Goal: Check status

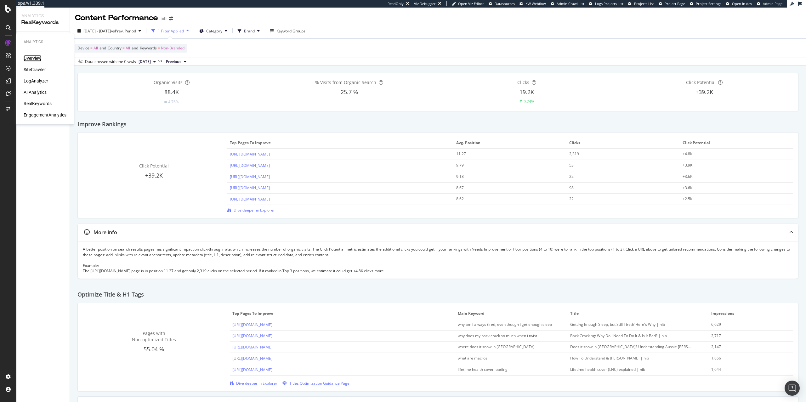
click at [35, 61] on div "Overview" at bounding box center [33, 58] width 18 height 6
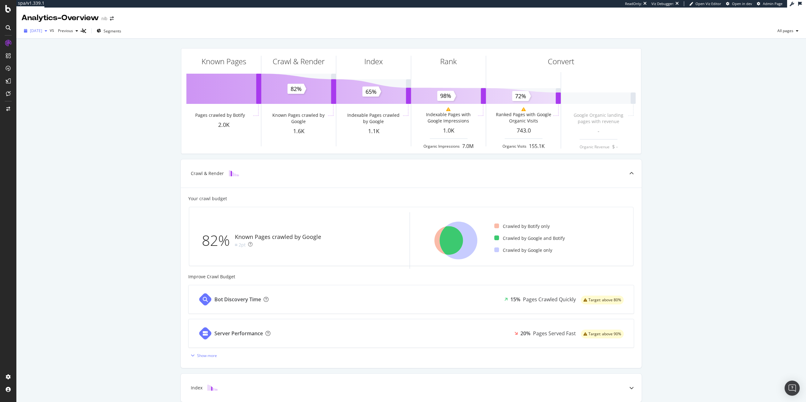
click at [42, 32] on span "[DATE]" at bounding box center [36, 30] width 12 height 5
